Goal: Find specific page/section

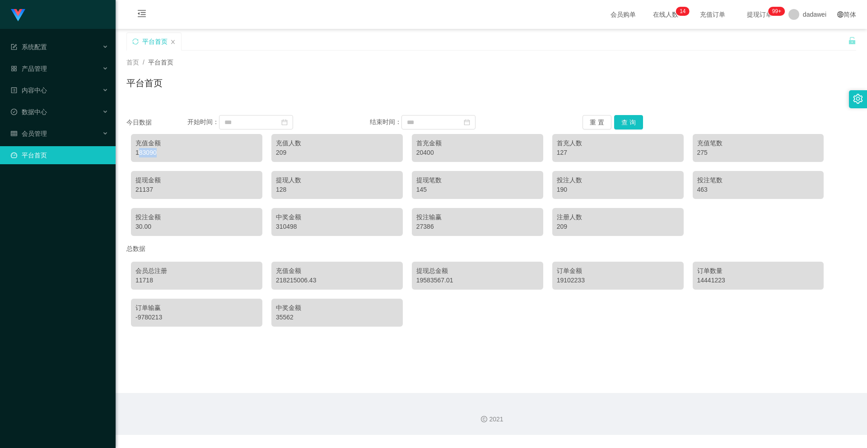
drag, startPoint x: 163, startPoint y: 150, endPoint x: 138, endPoint y: 152, distance: 24.9
click at [138, 152] on div "183090" at bounding box center [196, 152] width 122 height 9
click at [138, 155] on div "183090" at bounding box center [196, 152] width 122 height 9
click at [635, 115] on button "查 询" at bounding box center [628, 122] width 29 height 14
click at [631, 118] on button "查 询" at bounding box center [628, 122] width 29 height 14
